Goal: Browse casually: Explore the website without a specific task or goal

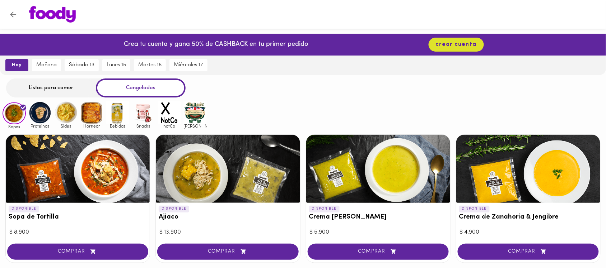
click at [43, 115] on img at bounding box center [39, 112] width 23 height 23
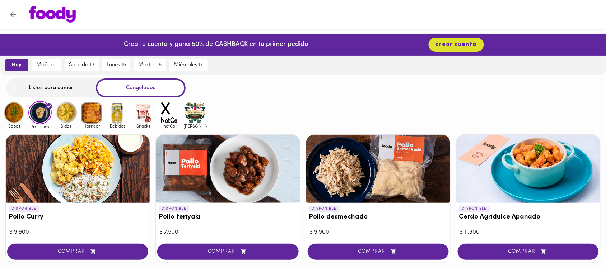
click at [74, 115] on img at bounding box center [65, 112] width 23 height 23
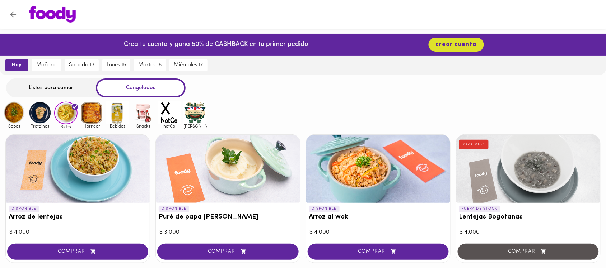
click at [94, 106] on img at bounding box center [91, 112] width 23 height 23
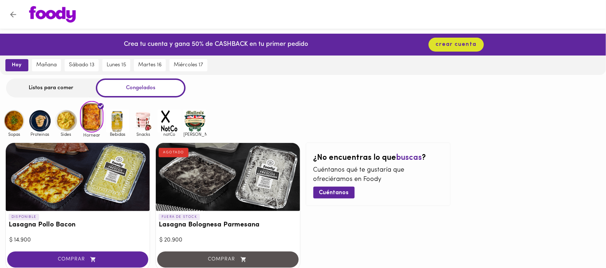
click at [130, 121] on div "Snacks" at bounding box center [142, 123] width 26 height 28
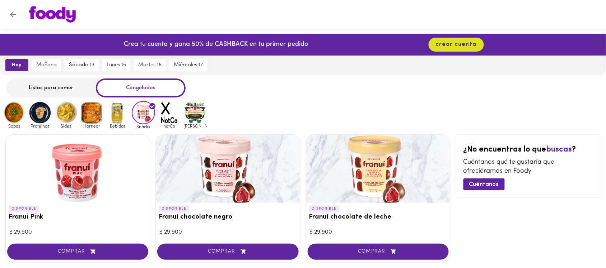
click at [126, 121] on img at bounding box center [117, 112] width 23 height 23
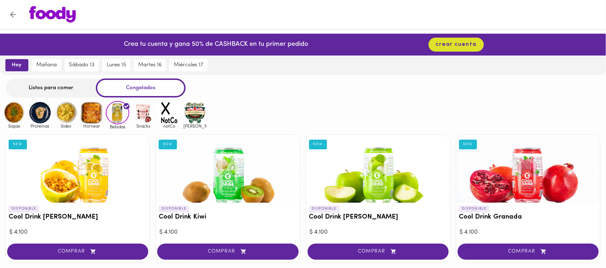
click at [160, 109] on img at bounding box center [169, 112] width 23 height 23
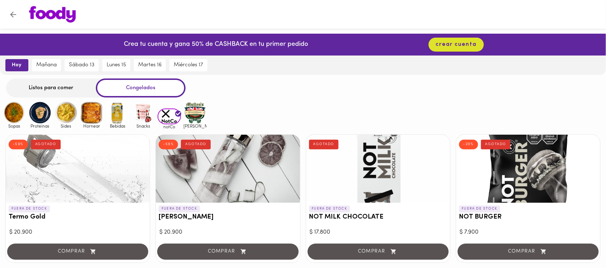
click at [13, 105] on img at bounding box center [14, 112] width 23 height 23
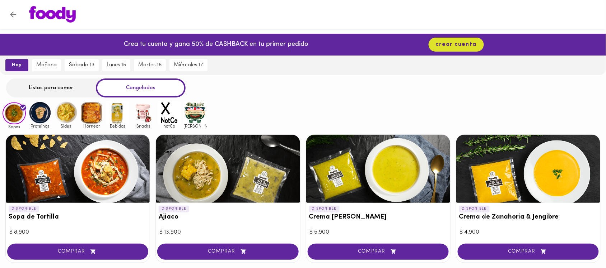
click at [61, 87] on div "Listos para comer" at bounding box center [51, 88] width 90 height 19
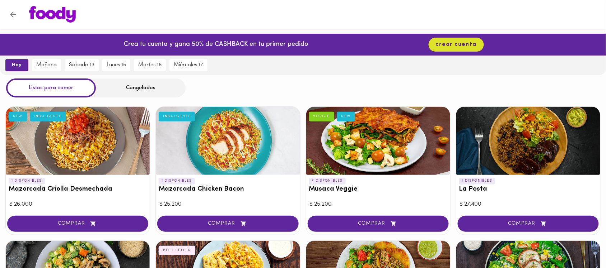
click at [153, 87] on div "Congelados" at bounding box center [141, 88] width 90 height 19
